Goal: Information Seeking & Learning: Learn about a topic

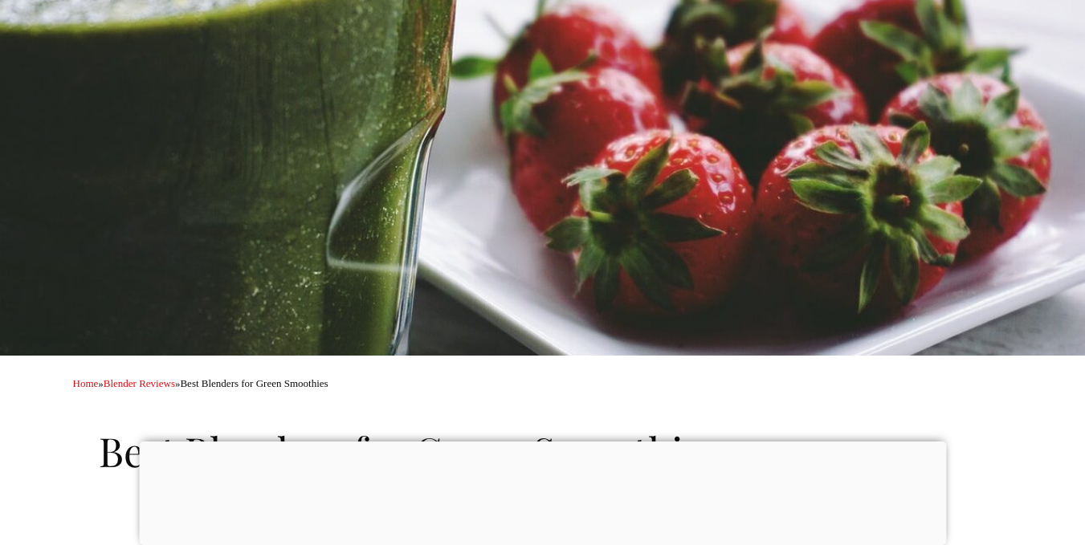
scroll to position [95, 0]
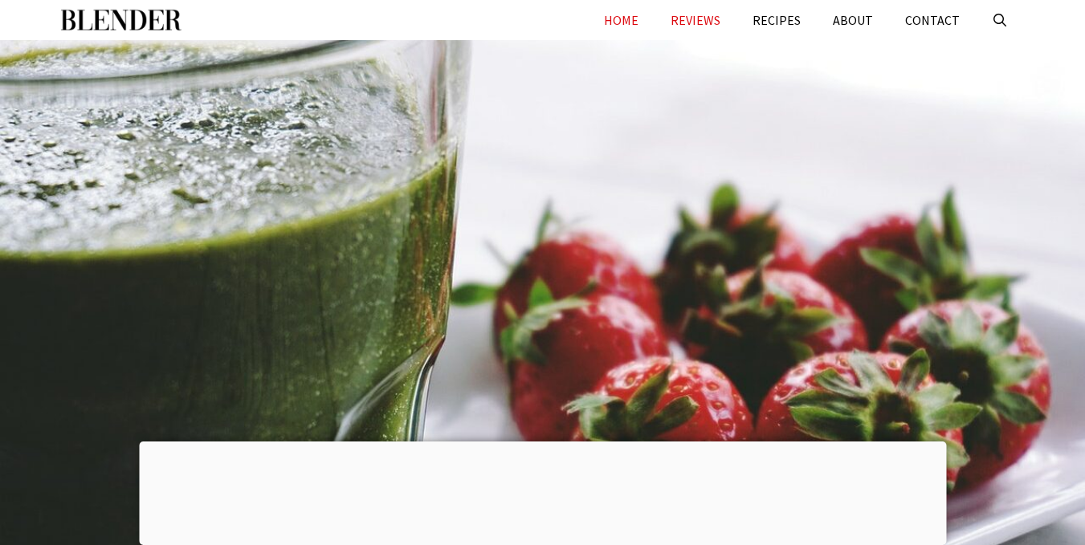
click at [619, 11] on link "HOME" at bounding box center [621, 20] width 67 height 40
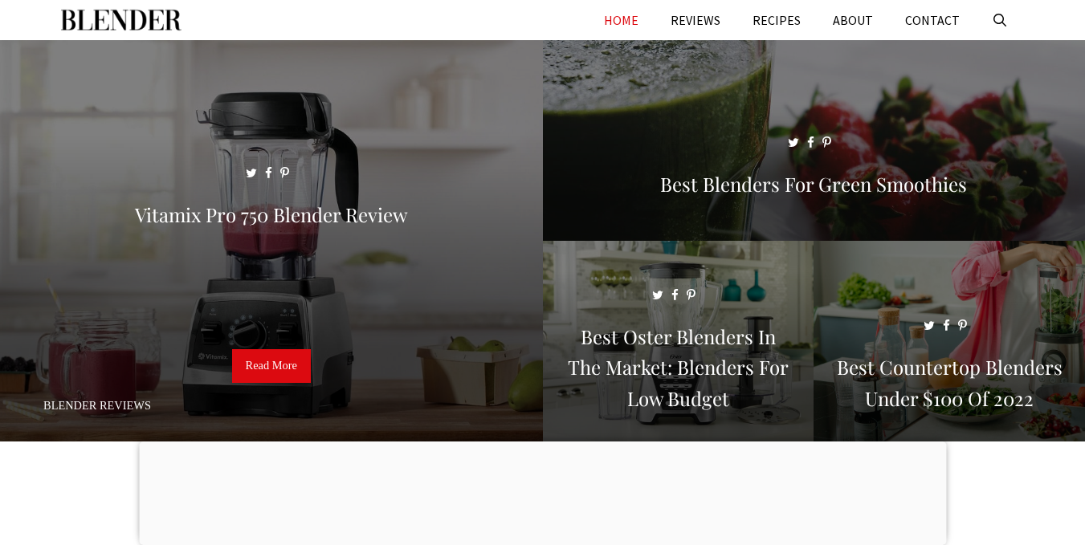
scroll to position [113, 0]
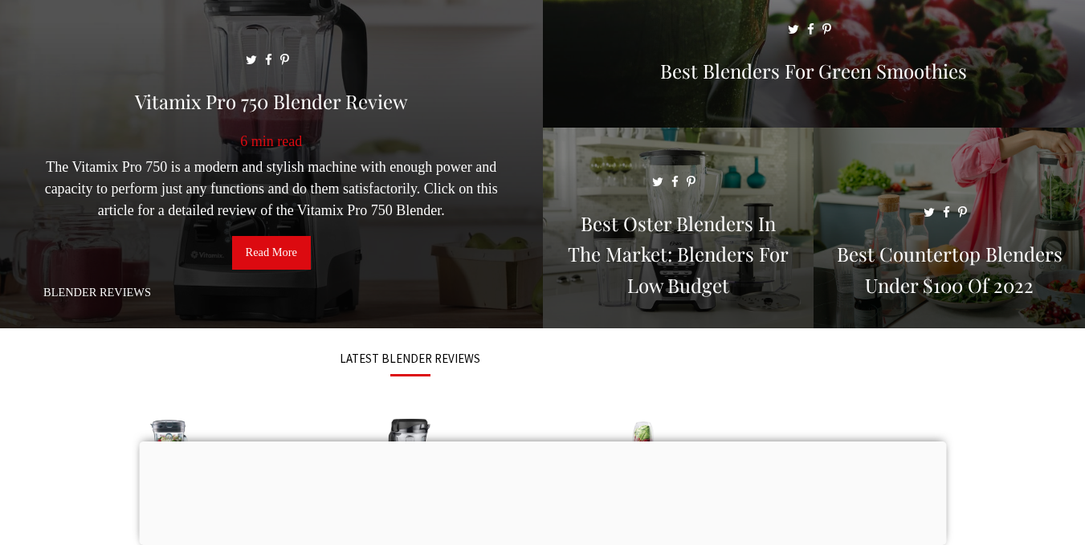
click at [260, 238] on link "Read More" at bounding box center [271, 253] width 79 height 34
